Goal: Information Seeking & Learning: Learn about a topic

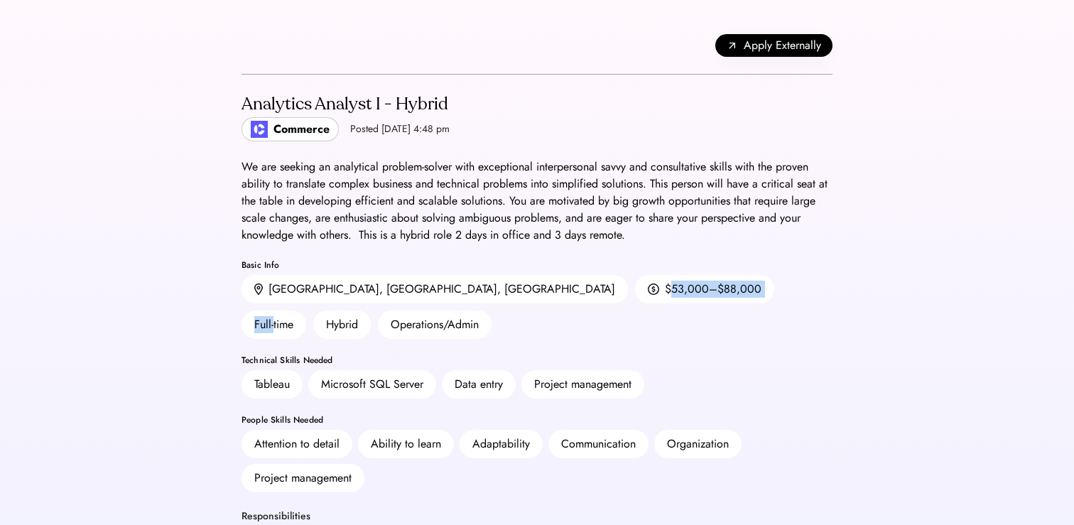
drag, startPoint x: 403, startPoint y: 290, endPoint x: 539, endPoint y: 290, distance: 136.4
click at [539, 290] on div "[GEOGRAPHIC_DATA], [GEOGRAPHIC_DATA], [GEOGRAPHIC_DATA] $53,000–$88,000 Full-ti…" at bounding box center [536, 307] width 591 height 64
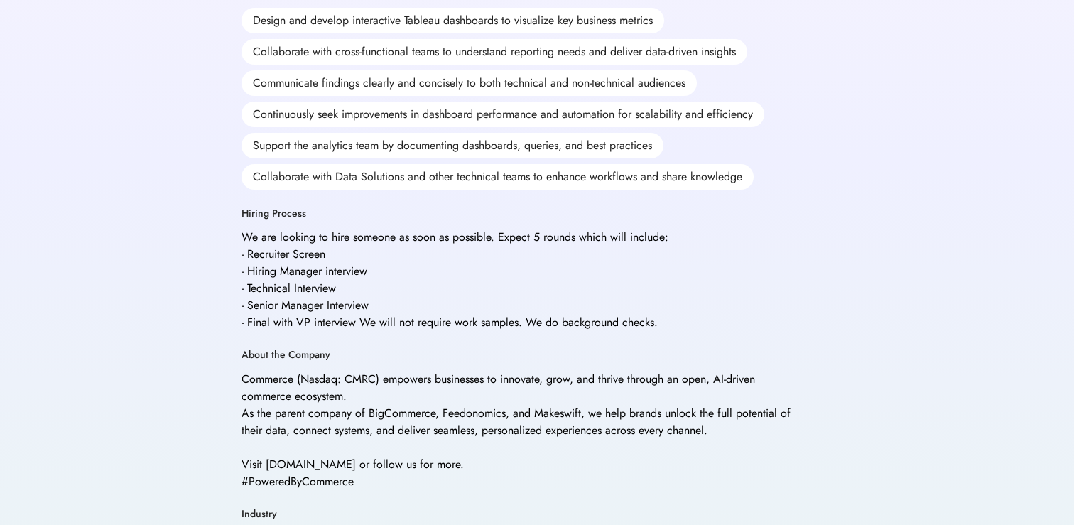
scroll to position [628, 0]
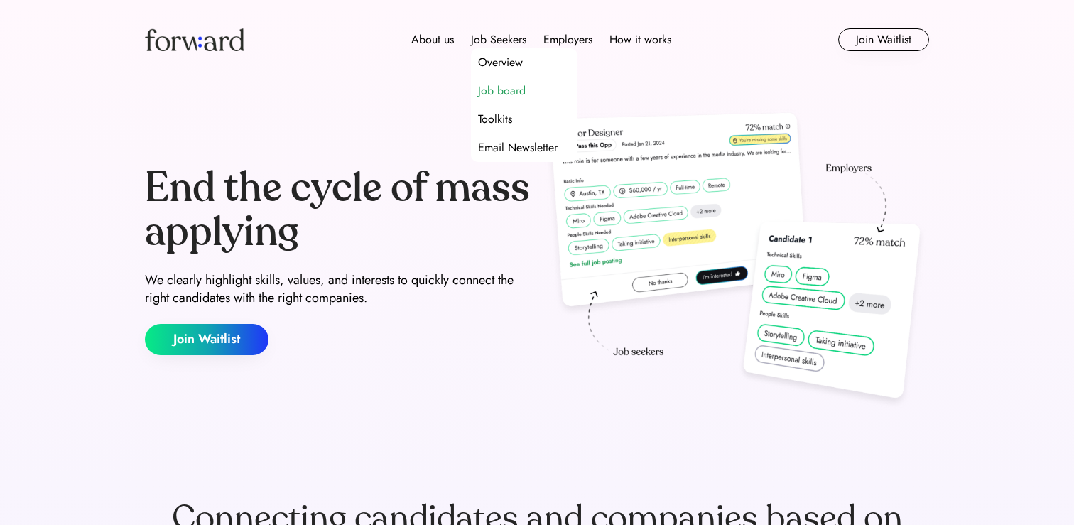
click at [495, 92] on div "Job board" at bounding box center [502, 90] width 48 height 17
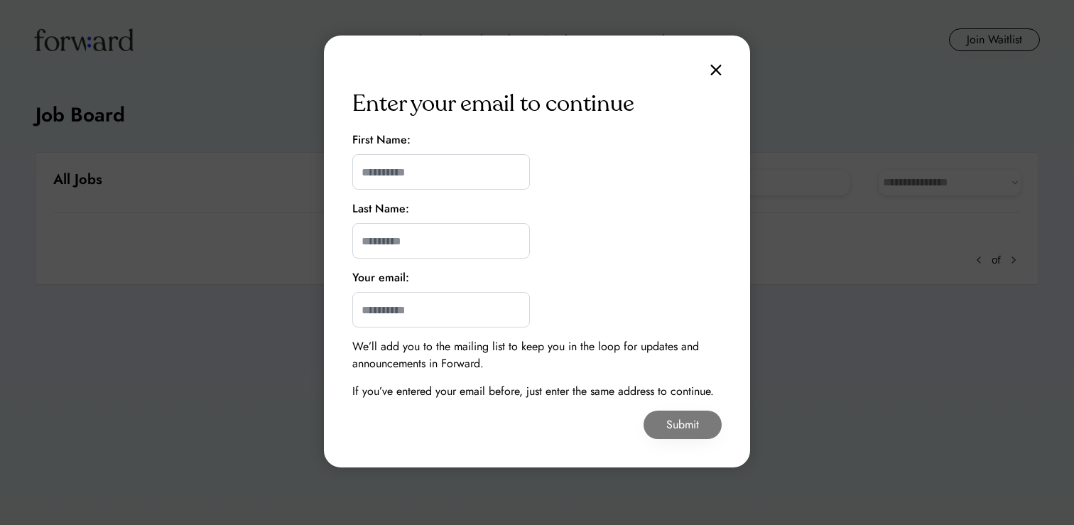
click at [712, 64] on img at bounding box center [715, 70] width 11 height 12
